Goal: Feedback & Contribution: Leave review/rating

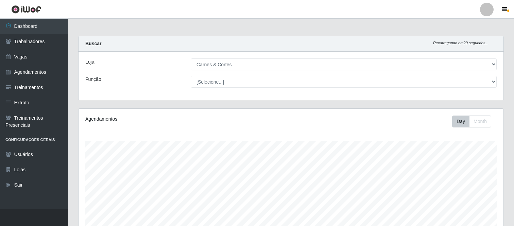
select select "433"
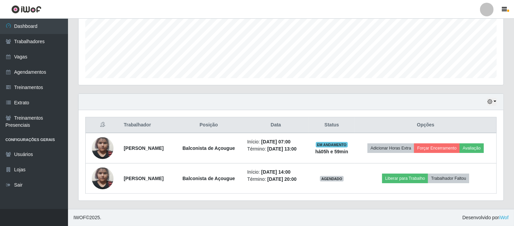
scroll to position [141, 425]
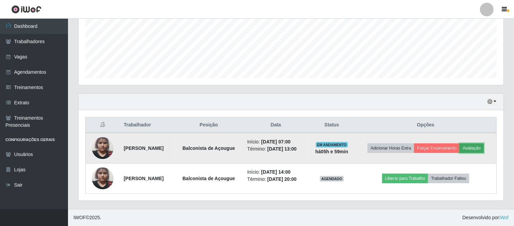
click at [475, 148] on button "Avaliação" at bounding box center [472, 148] width 24 height 10
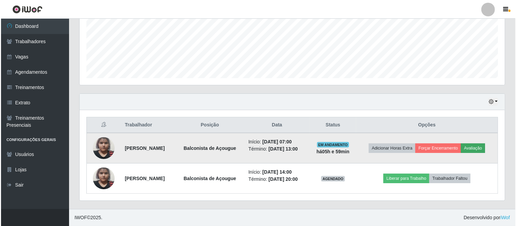
scroll to position [141, 421]
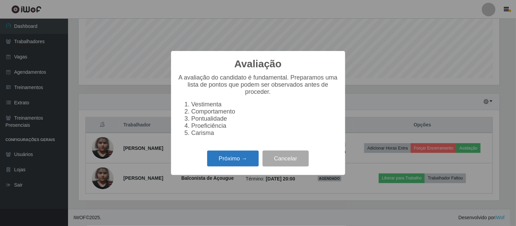
click at [247, 157] on button "Próximo →" at bounding box center [233, 159] width 52 height 16
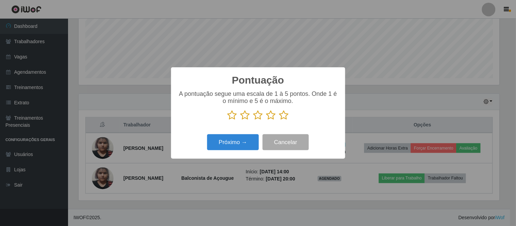
scroll to position [339837, 339557]
click at [273, 120] on icon at bounding box center [271, 115] width 10 height 10
click at [266, 120] on input "radio" at bounding box center [266, 120] width 0 height 0
click at [252, 144] on button "Próximo →" at bounding box center [233, 142] width 52 height 16
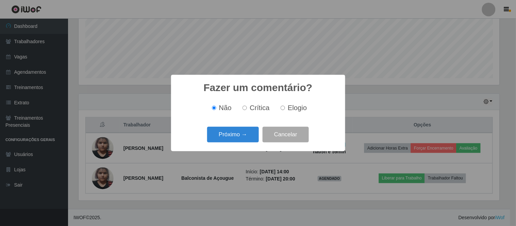
click at [298, 105] on span "Elogio" at bounding box center [297, 107] width 19 height 7
click at [285, 106] on input "Elogio" at bounding box center [282, 108] width 4 height 4
radio input "true"
click at [237, 138] on button "Próximo →" at bounding box center [233, 135] width 52 height 16
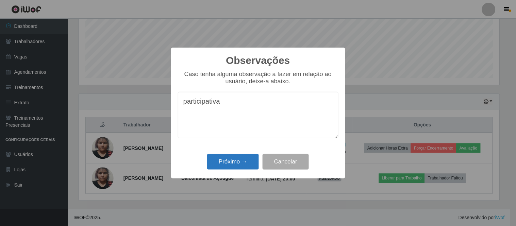
type textarea "participativa"
click at [238, 158] on button "Próximo →" at bounding box center [233, 162] width 52 height 16
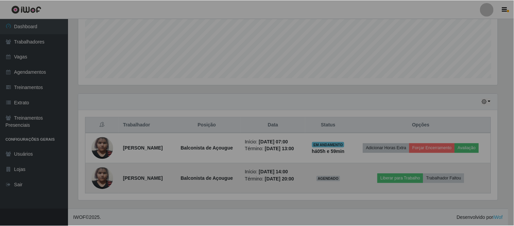
scroll to position [141, 425]
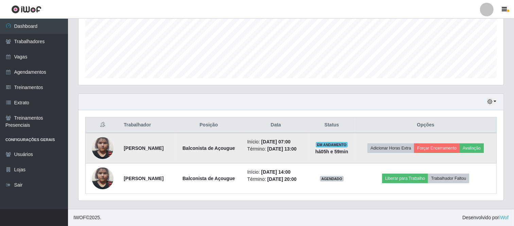
drag, startPoint x: 116, startPoint y: 147, endPoint x: 324, endPoint y: 152, distance: 208.5
click at [324, 152] on tr "[PERSON_NAME] de Açougue Início: [DATE] 07:00 Término: [DATE] 13:00 EM ANDAMENT…" at bounding box center [291, 148] width 411 height 31
copy tr "[PERSON_NAME] de Açougue Início: [DATE] 07:00 Término: [DATE] 13:00"
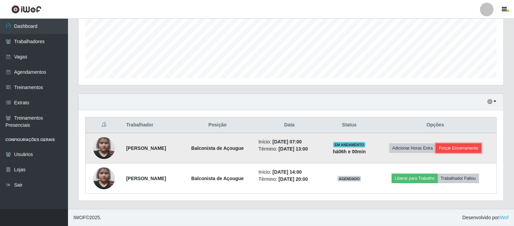
click at [454, 149] on button "Forçar Encerramento" at bounding box center [459, 148] width 46 height 10
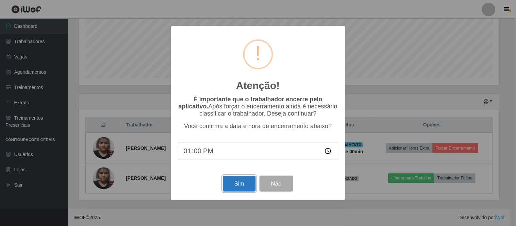
click at [246, 186] on button "Sim" at bounding box center [239, 184] width 33 height 16
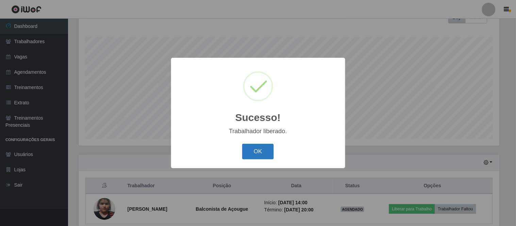
click at [250, 148] on button "OK" at bounding box center [258, 152] width 32 height 16
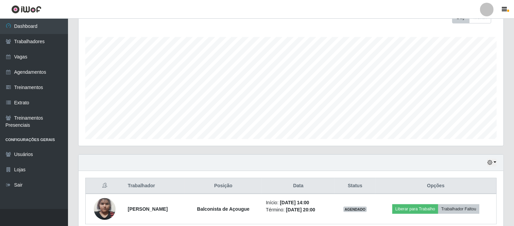
scroll to position [134, 0]
